Goal: Information Seeking & Learning: Learn about a topic

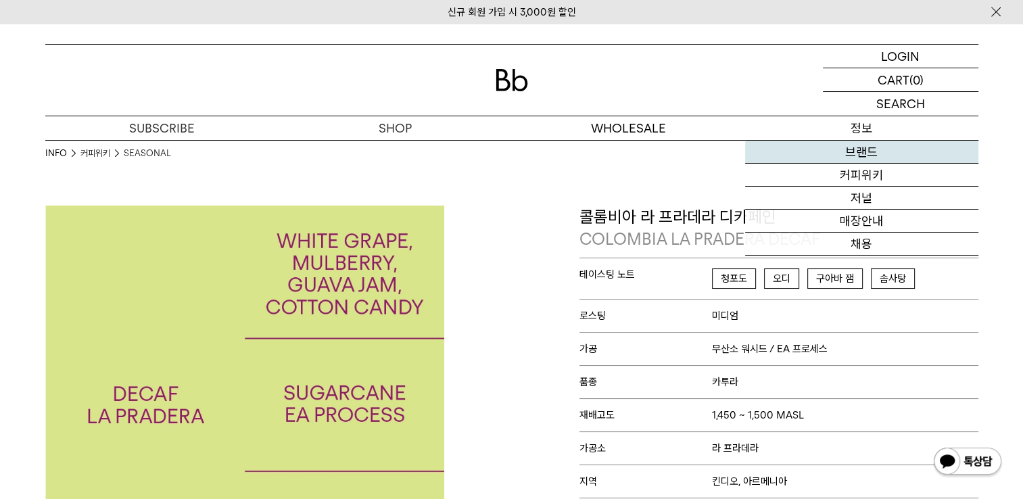
click at [871, 150] on link "브랜드" at bounding box center [861, 152] width 233 height 23
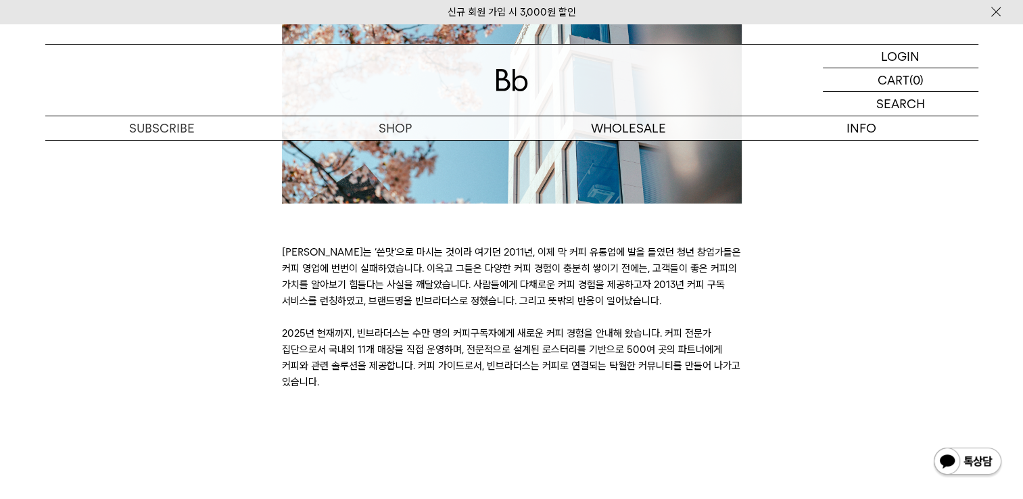
scroll to position [473, 0]
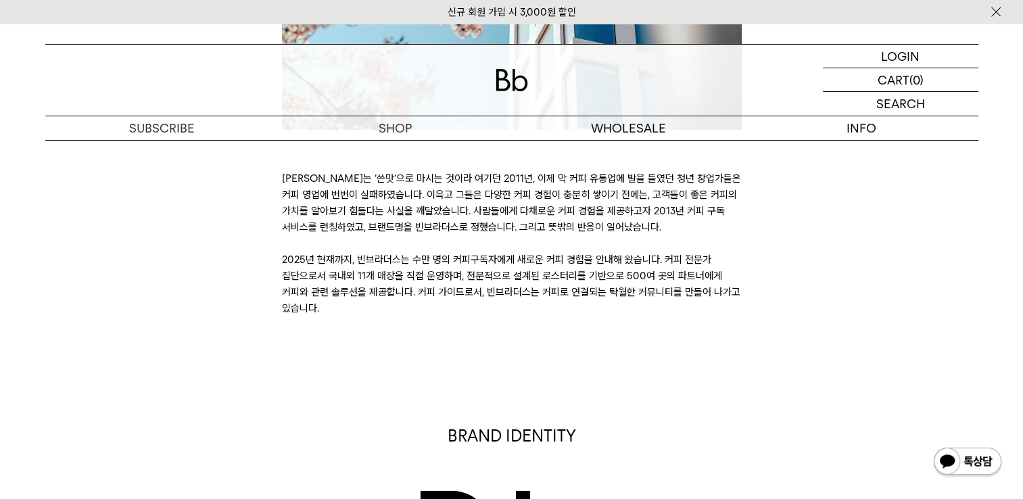
drag, startPoint x: 417, startPoint y: 294, endPoint x: 714, endPoint y: 308, distance: 297.3
click at [714, 308] on p "커피는 ‘쓴맛’으로 마시는 것이라 여기던 2011년, 이제 막 커피 유통업에 발을 들였던 청년 창업가들은 커피 영업에 번번이 실패하였습니다. …" at bounding box center [512, 243] width 460 height 146
copy p "커피 가이드로서, 빈브라더스는 커피로 연결되는 탁월한 커뮤니티를 만들어 나가고 있습니다."
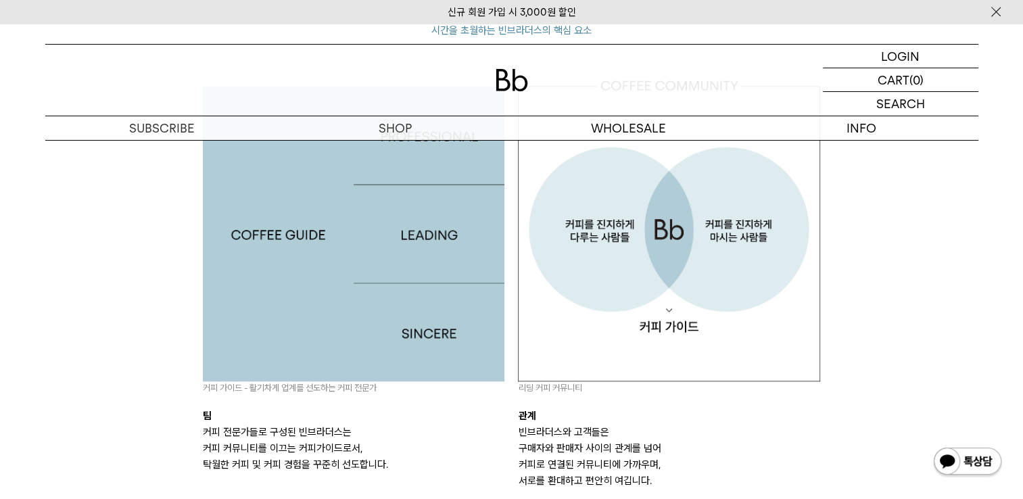
scroll to position [1353, 0]
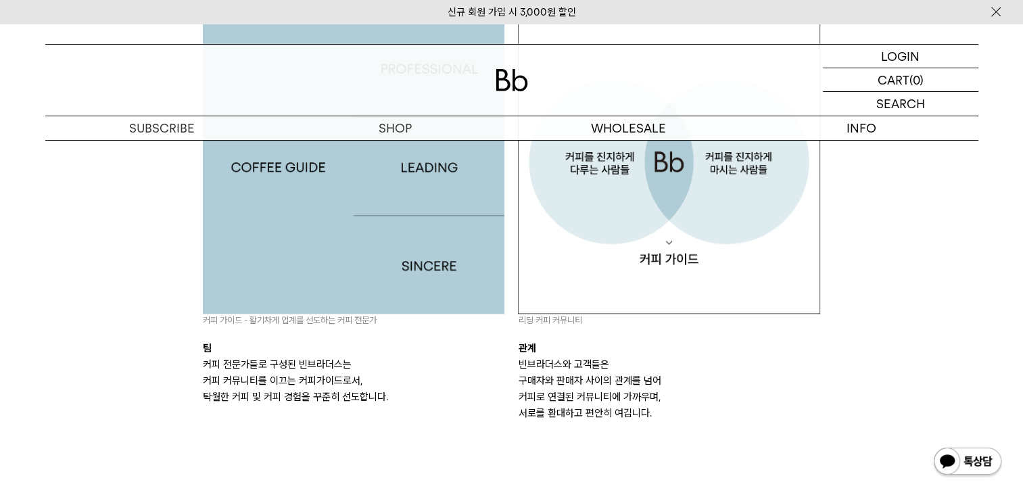
drag, startPoint x: 203, startPoint y: 365, endPoint x: 356, endPoint y: 398, distance: 157.1
click at [356, 398] on p "커피 전문가들로 구성된 빈브라더스는 커피 커뮤니티를 이끄는 커피가이드로서, 탁월한 커피 및 커피 경험을 꾸준히 선도합니다." at bounding box center [354, 380] width 302 height 49
copy p "커피 전문가들로 구성된 빈브라더스는 커피 커뮤니티를 이끄는 커피가이드로서, 탁월한 커피 및 커피 경험을 꾸준히 선도"
